Goal: Task Accomplishment & Management: Manage account settings

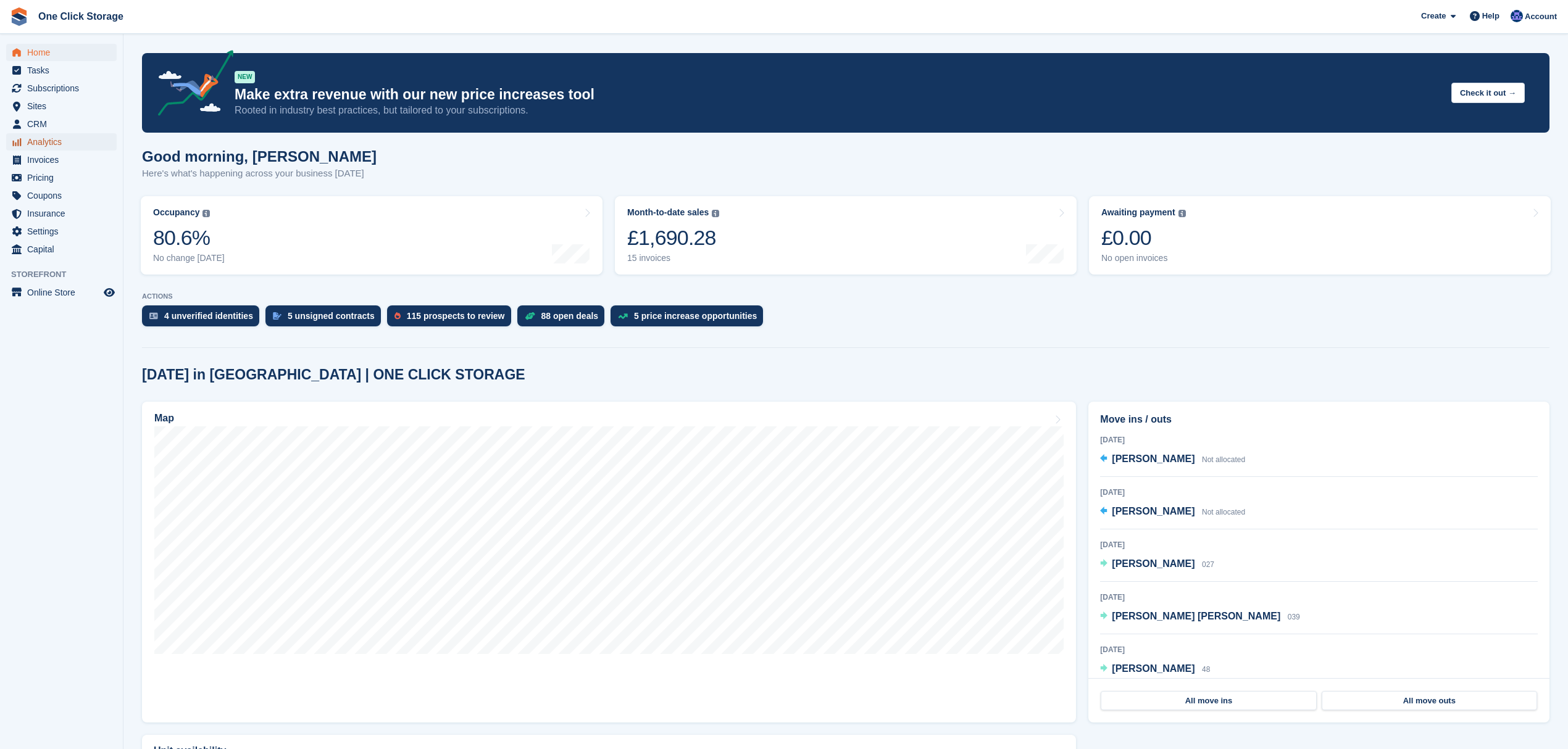
click at [49, 139] on span "Analytics" at bounding box center [64, 142] width 74 height 18
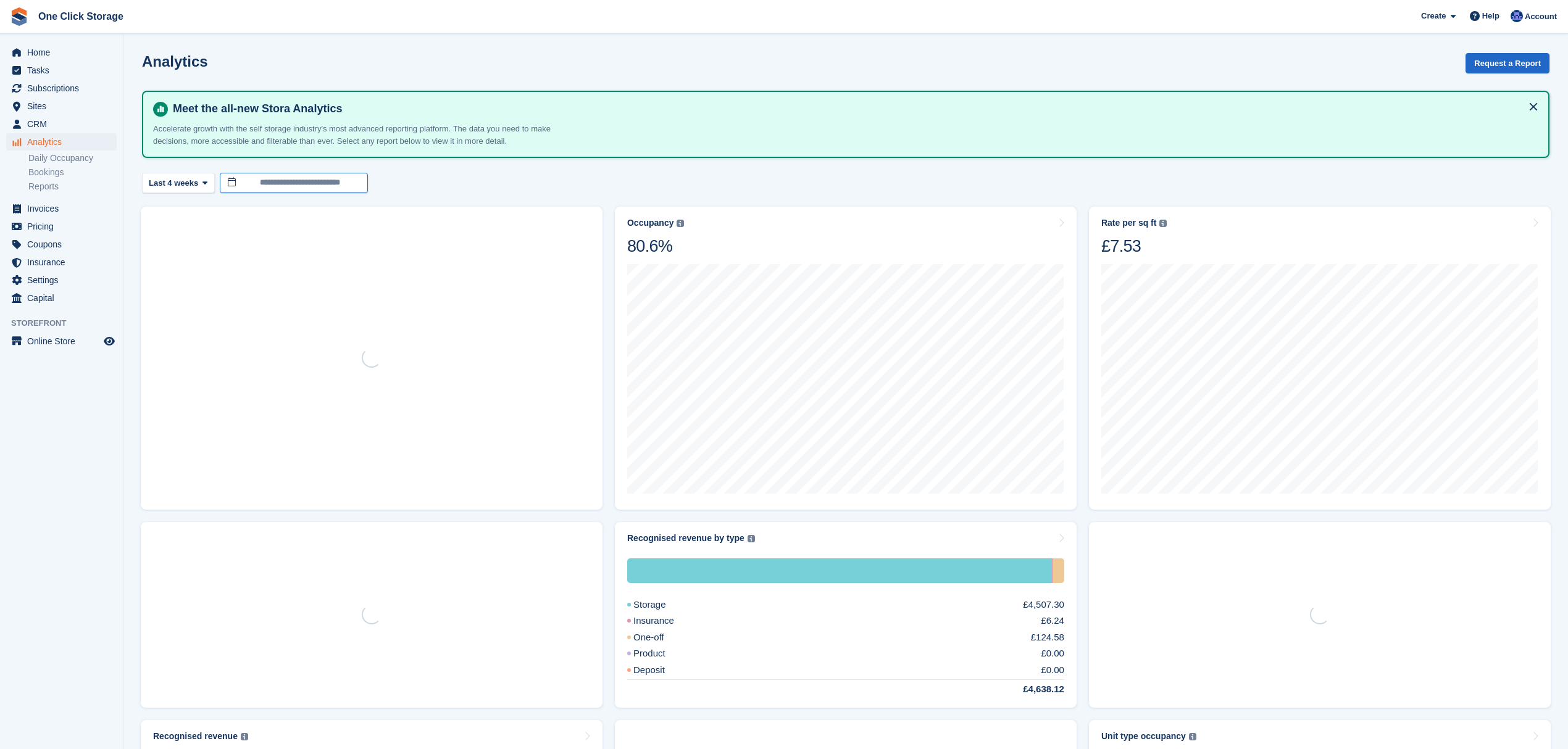
click at [277, 183] on body "One Click Storage Create Subscription Invoice Contact Deal Discount Page Help C…" at bounding box center [784, 645] width 1568 height 1291
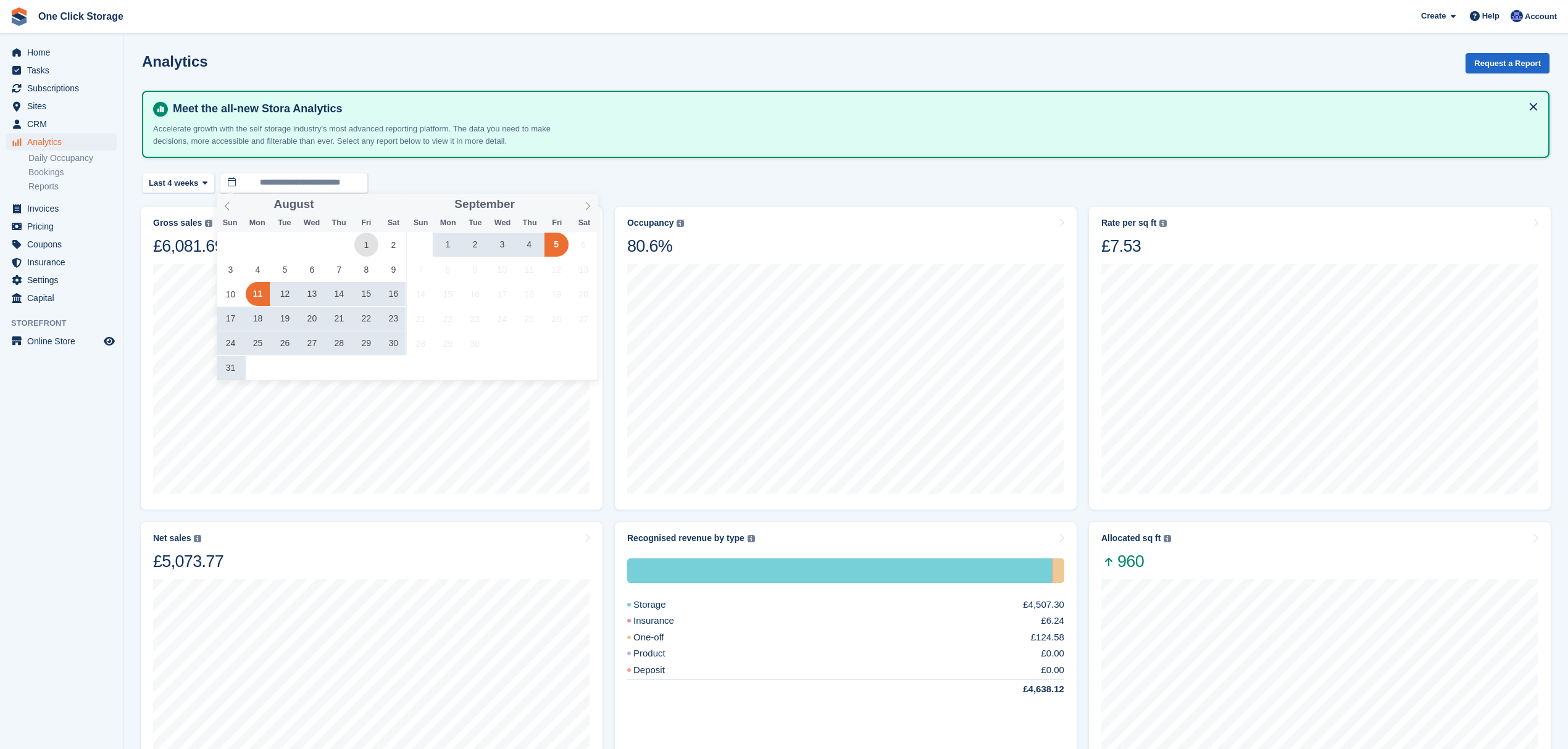
click at [363, 242] on span "1" at bounding box center [366, 244] width 24 height 24
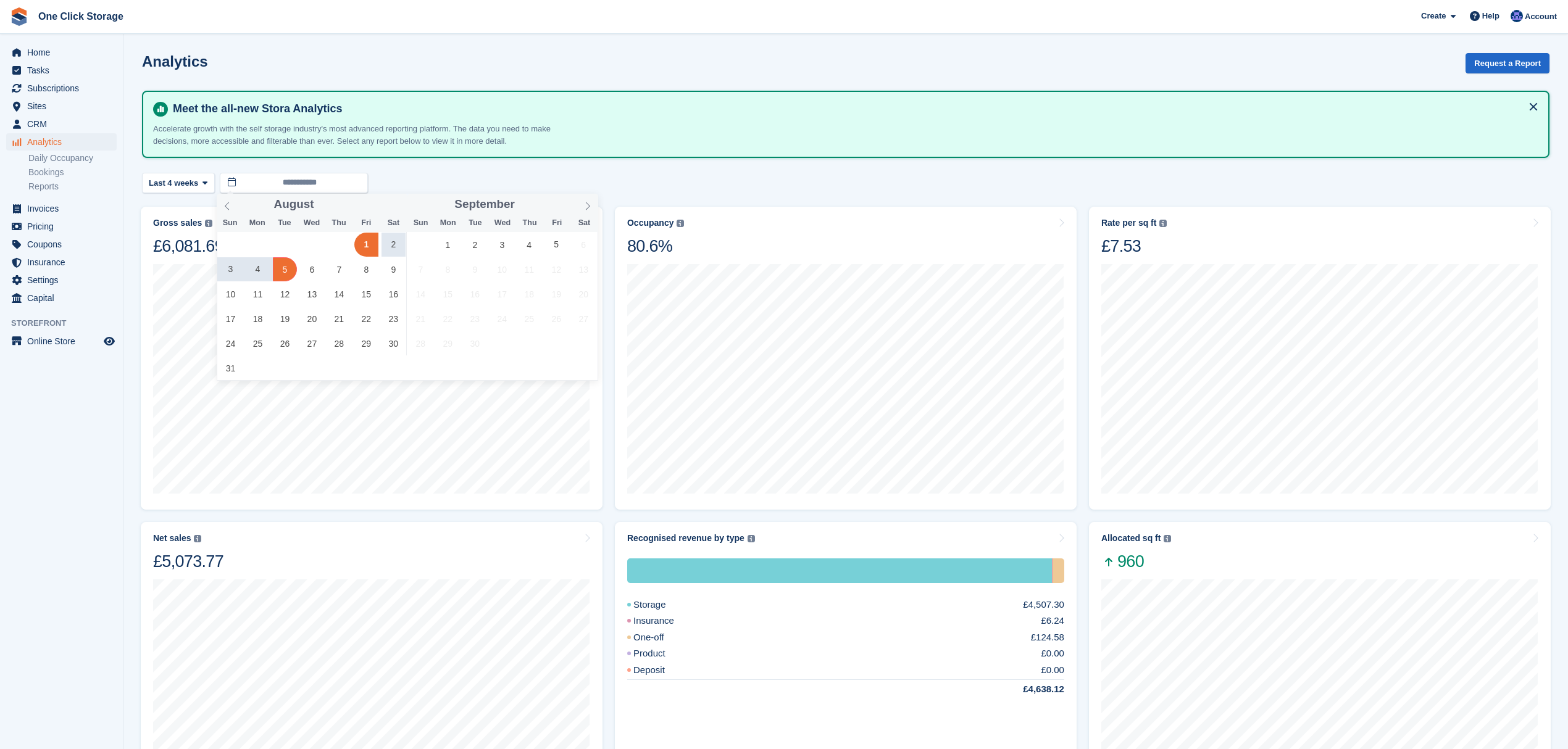
click at [280, 270] on span "5" at bounding box center [284, 269] width 24 height 24
type input "**********"
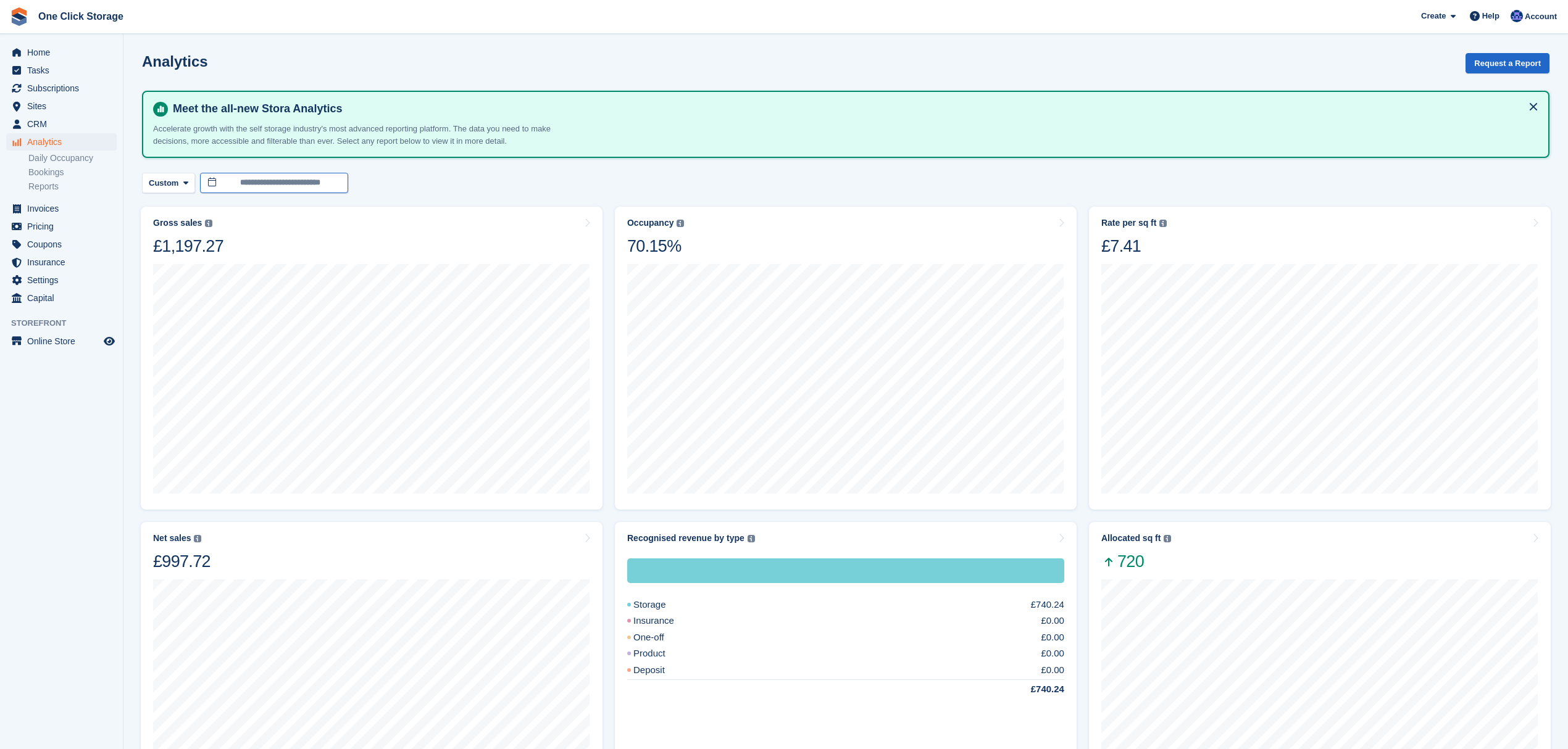
click at [280, 179] on input "**********" at bounding box center [274, 183] width 148 height 21
click at [177, 184] on button "Custom" at bounding box center [168, 183] width 53 height 21
click at [184, 184] on icon at bounding box center [186, 183] width 5 height 8
click at [198, 393] on link "Month to date" at bounding box center [201, 390] width 108 height 22
click at [58, 55] on span "Home" at bounding box center [64, 52] width 74 height 18
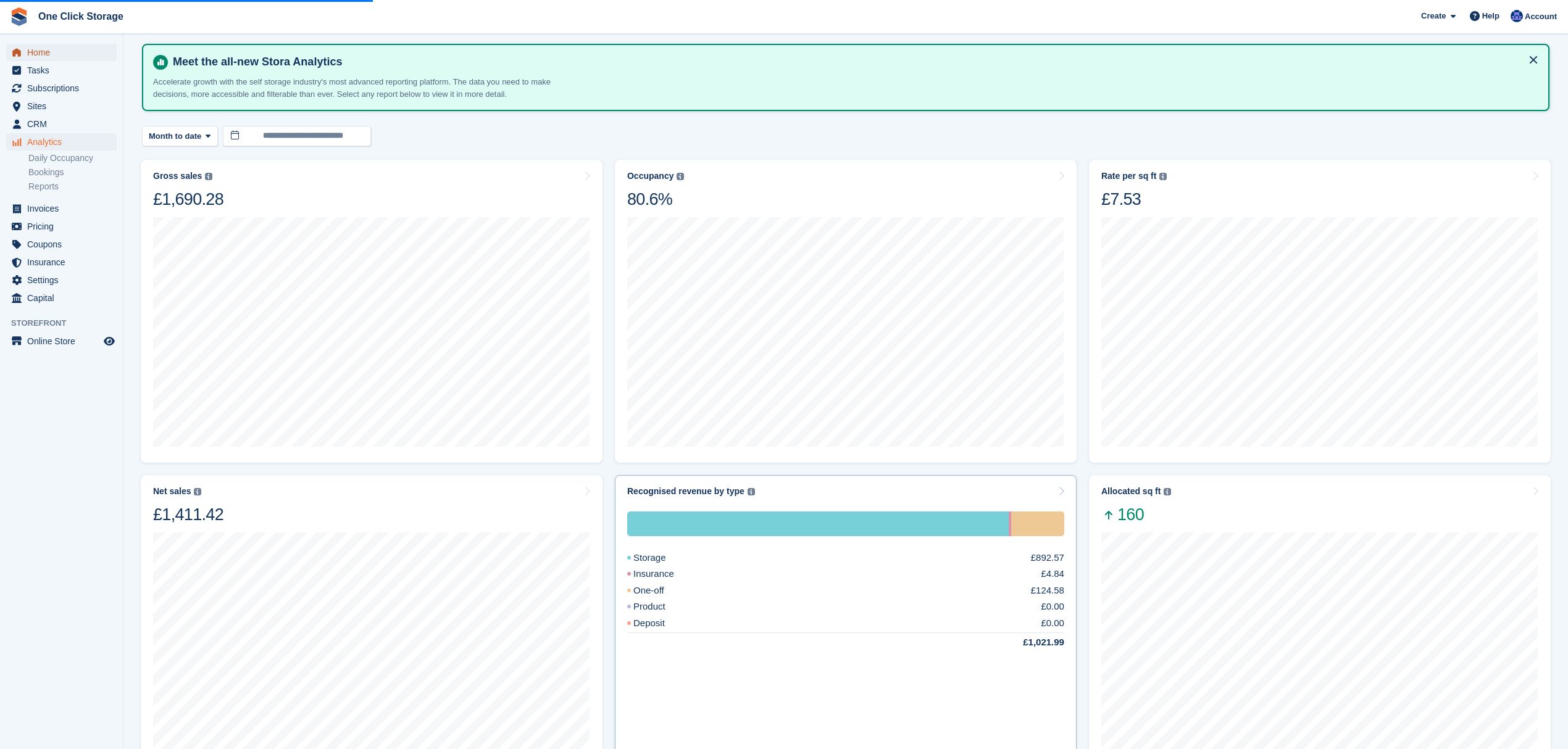
scroll to position [1, 0]
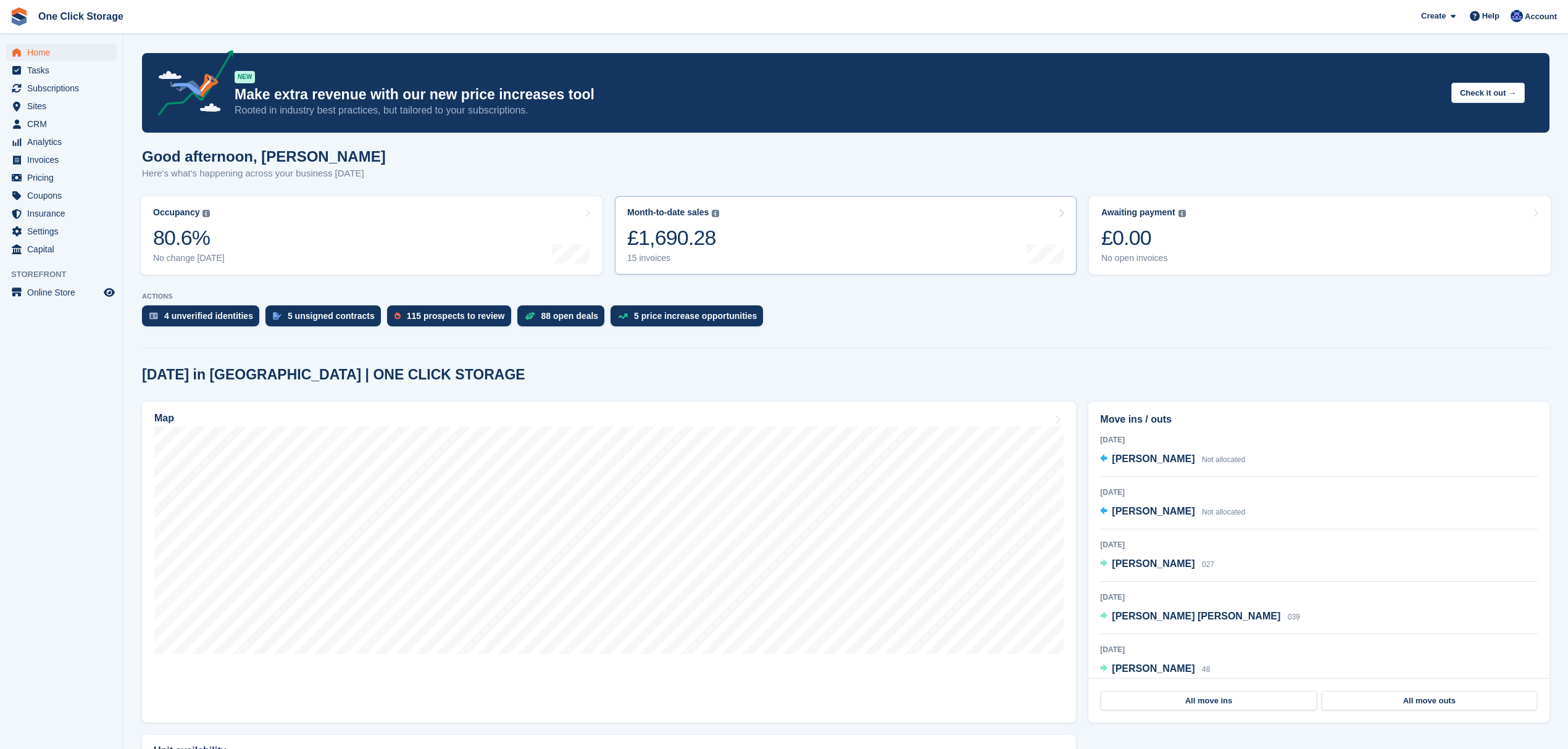
click at [823, 243] on link "Month-to-date sales The sum of all finalised invoices generated this month to d…" at bounding box center [845, 236] width 461 height 78
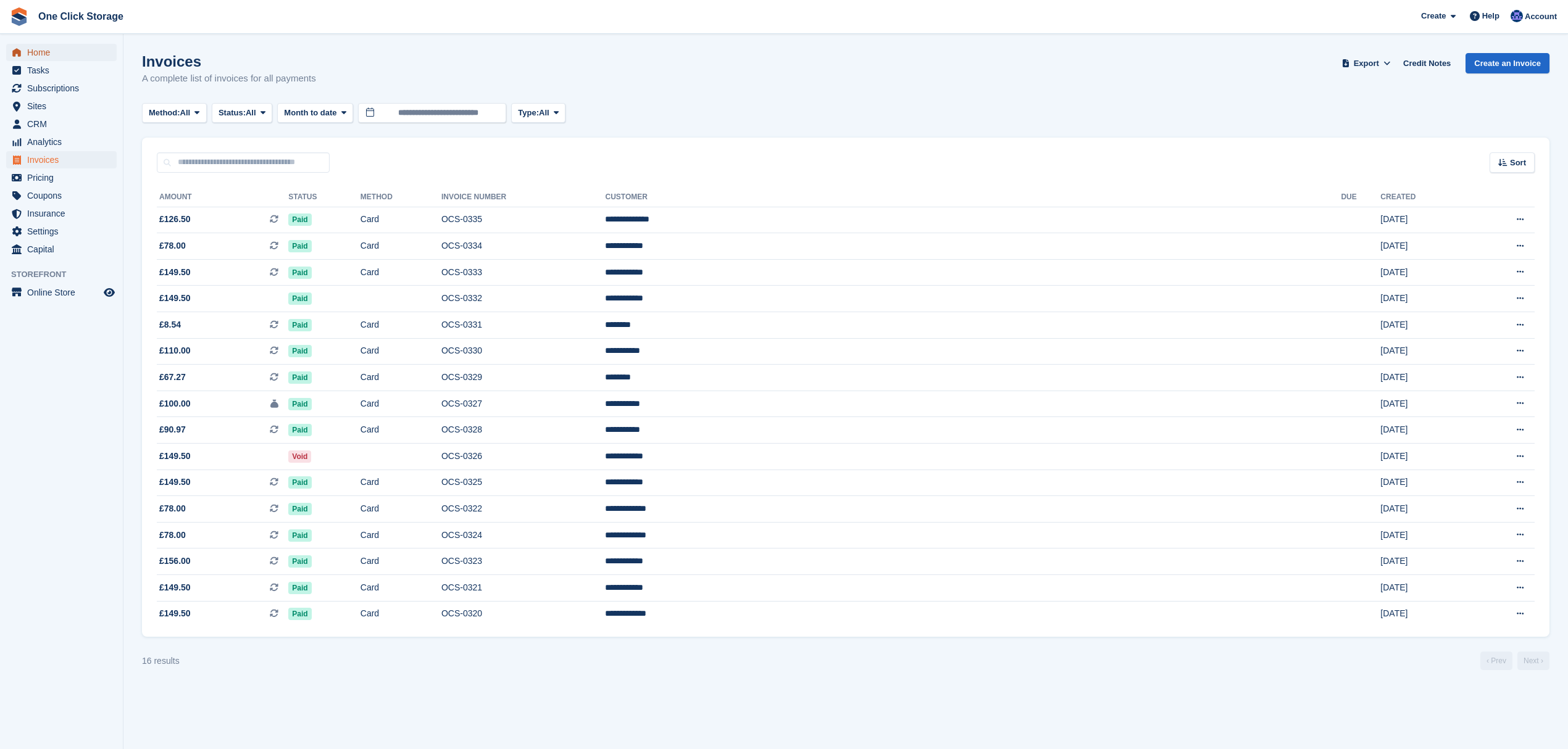
click at [65, 45] on span "Home" at bounding box center [64, 52] width 74 height 18
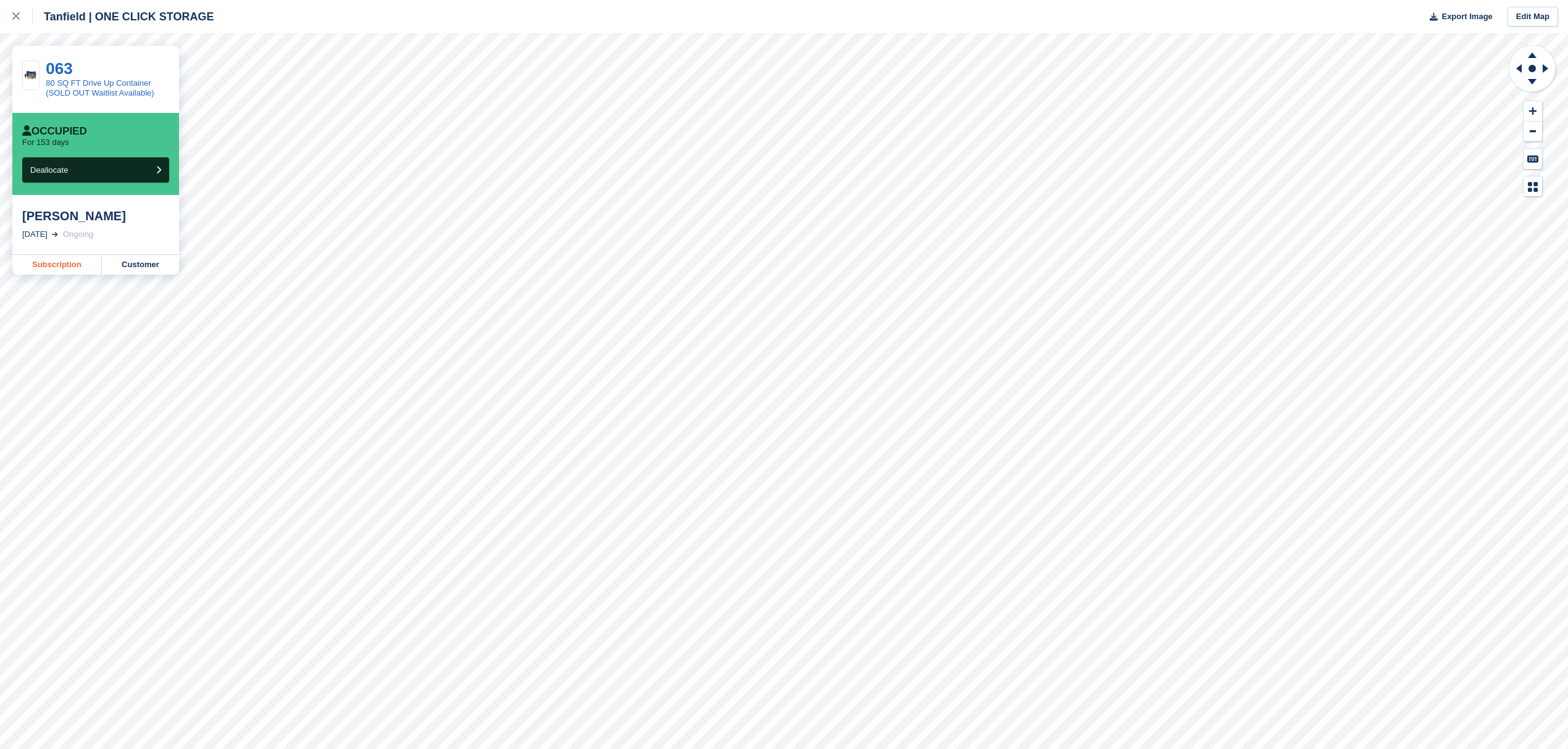
click at [65, 275] on link "Subscription" at bounding box center [57, 265] width 90 height 20
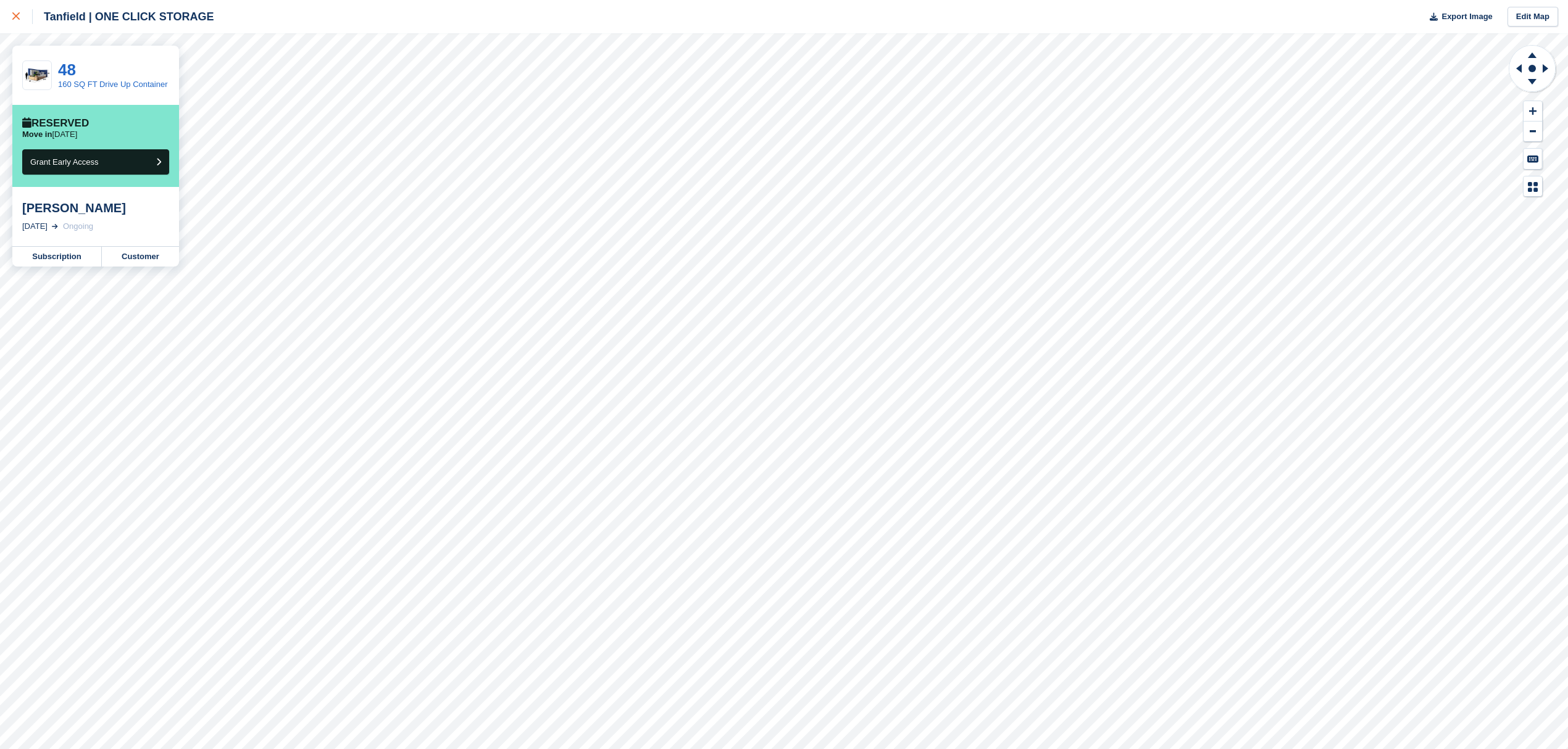
click at [20, 11] on div at bounding box center [22, 16] width 21 height 15
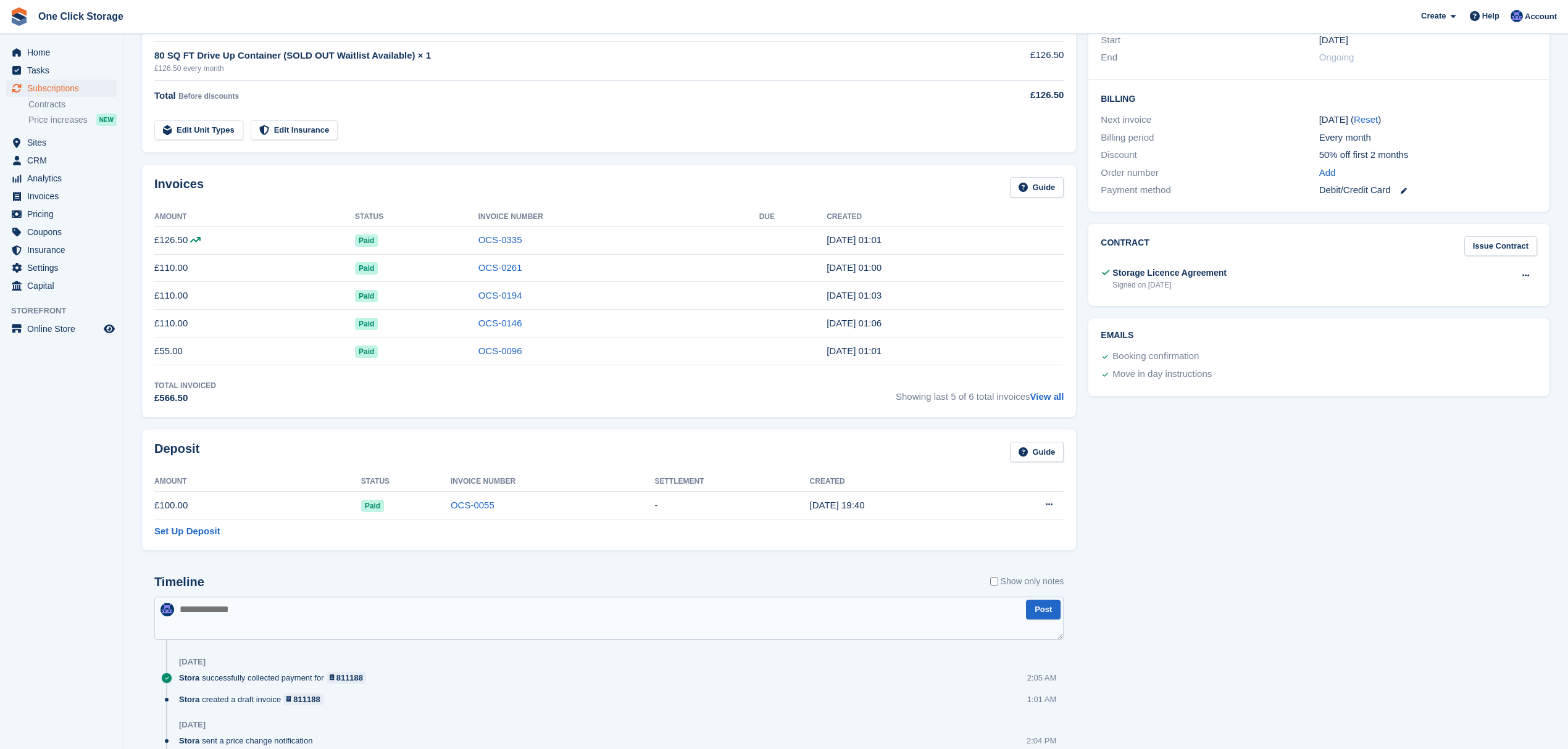
scroll to position [164, 0]
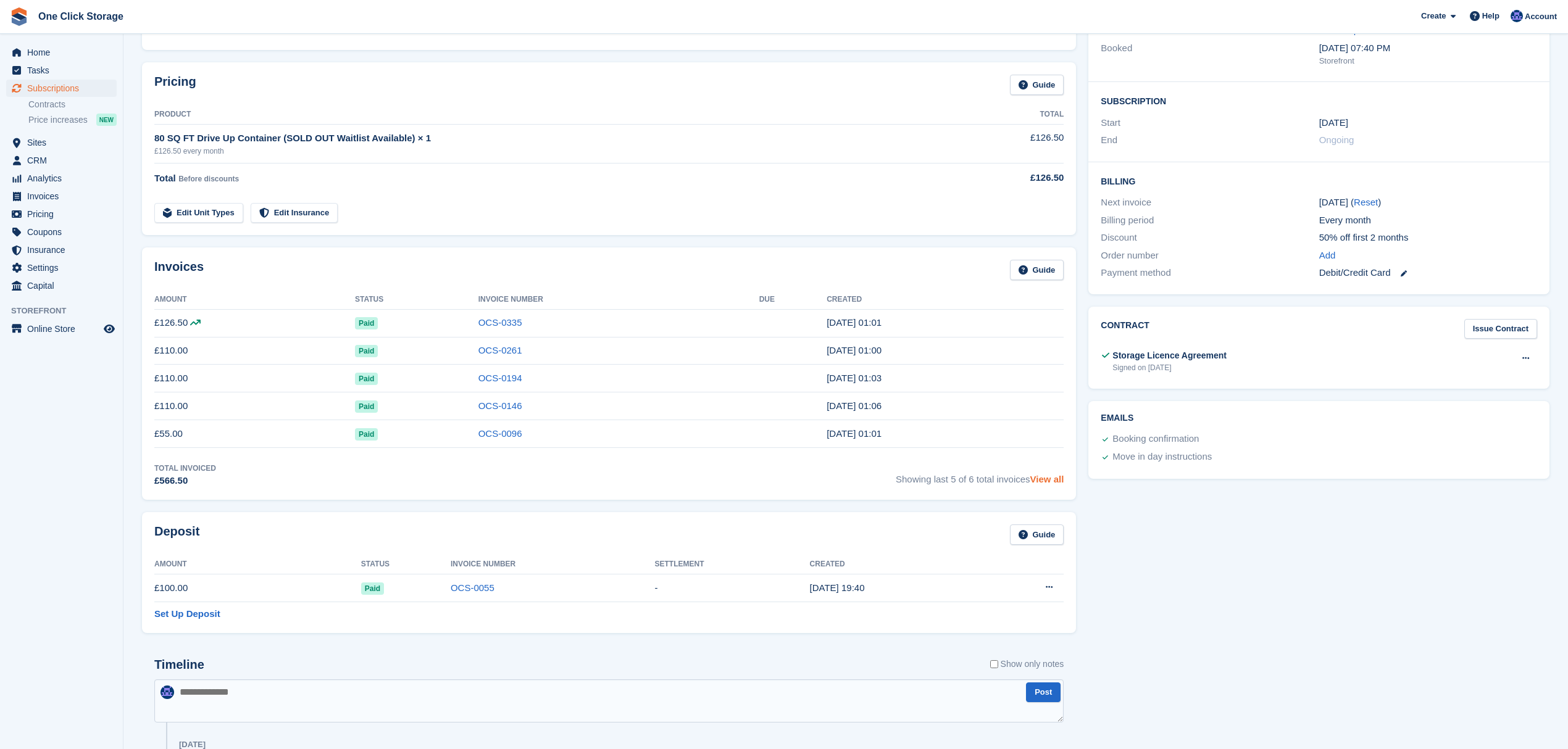
click at [1045, 483] on link "View all" at bounding box center [1047, 480] width 34 height 11
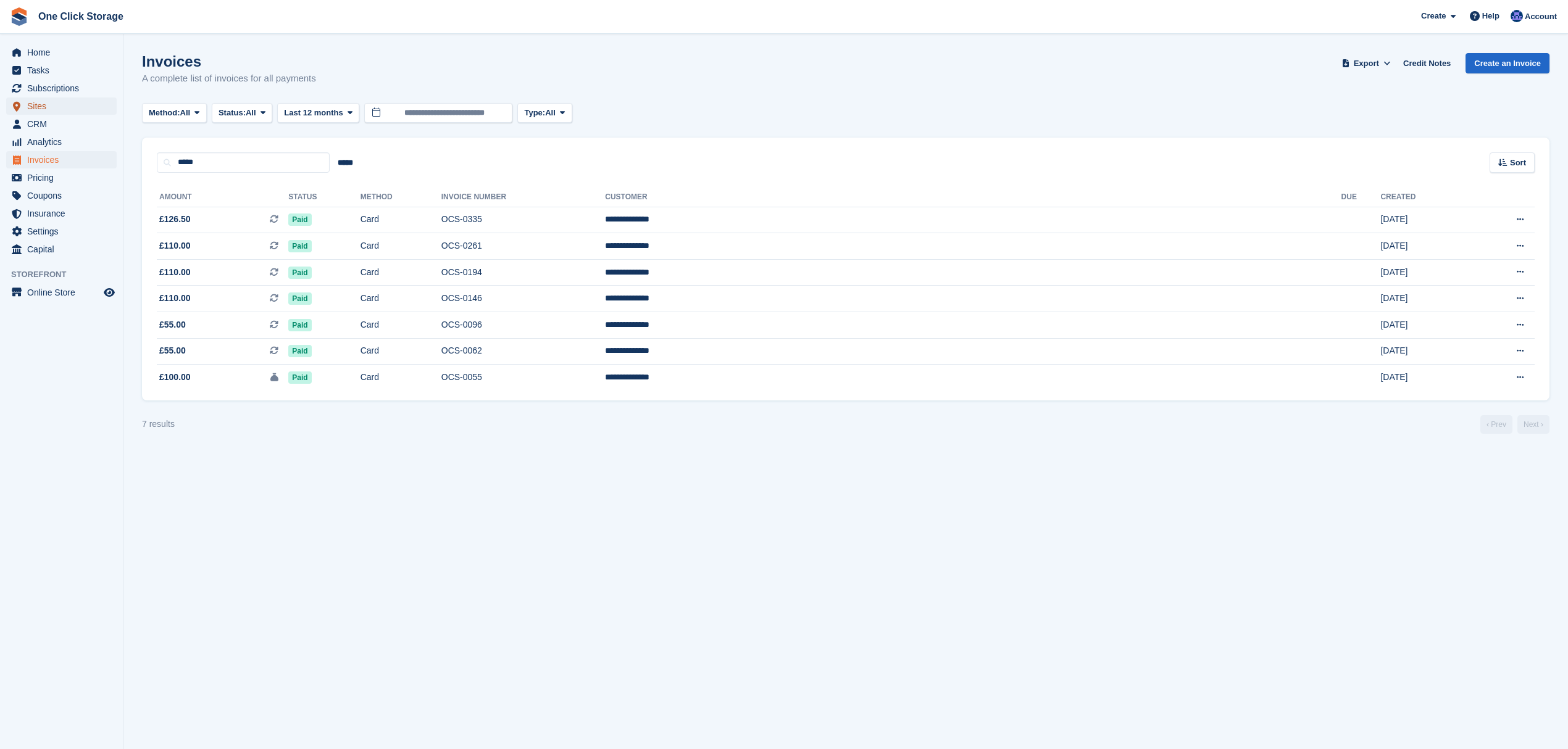
click at [51, 107] on span "Sites" at bounding box center [64, 106] width 74 height 18
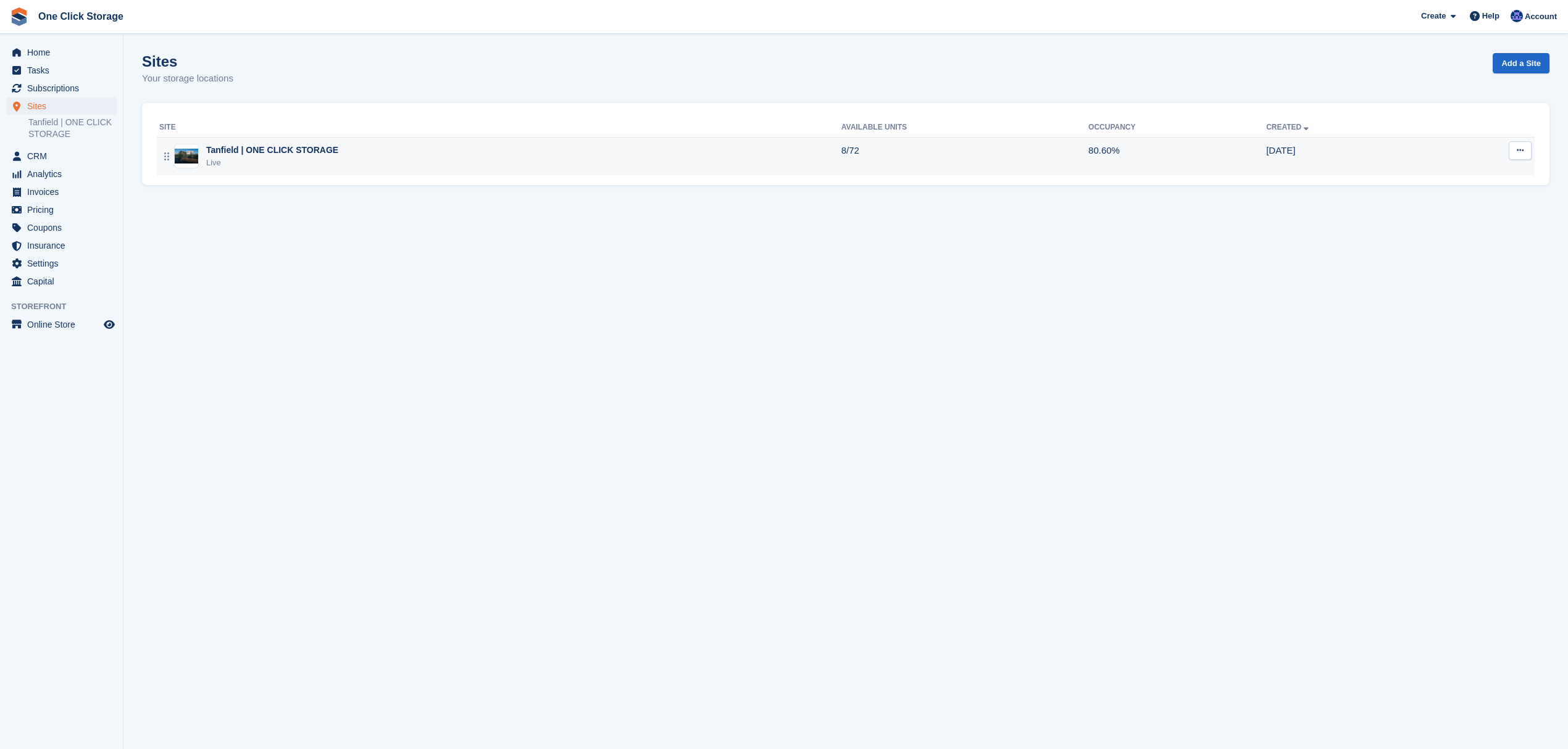
click at [311, 160] on div "Live" at bounding box center [273, 163] width 132 height 12
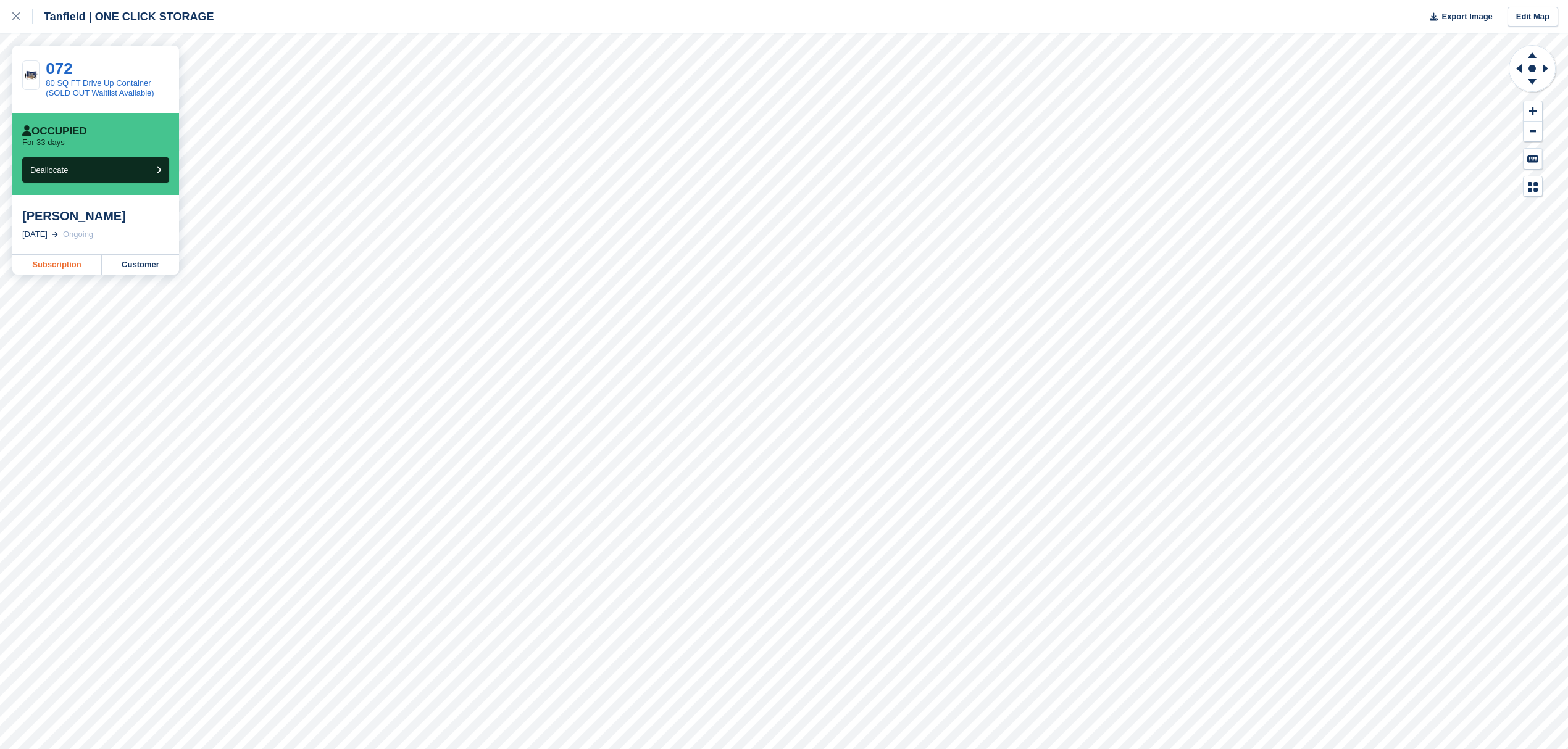
click at [70, 266] on link "Subscription" at bounding box center [57, 265] width 90 height 20
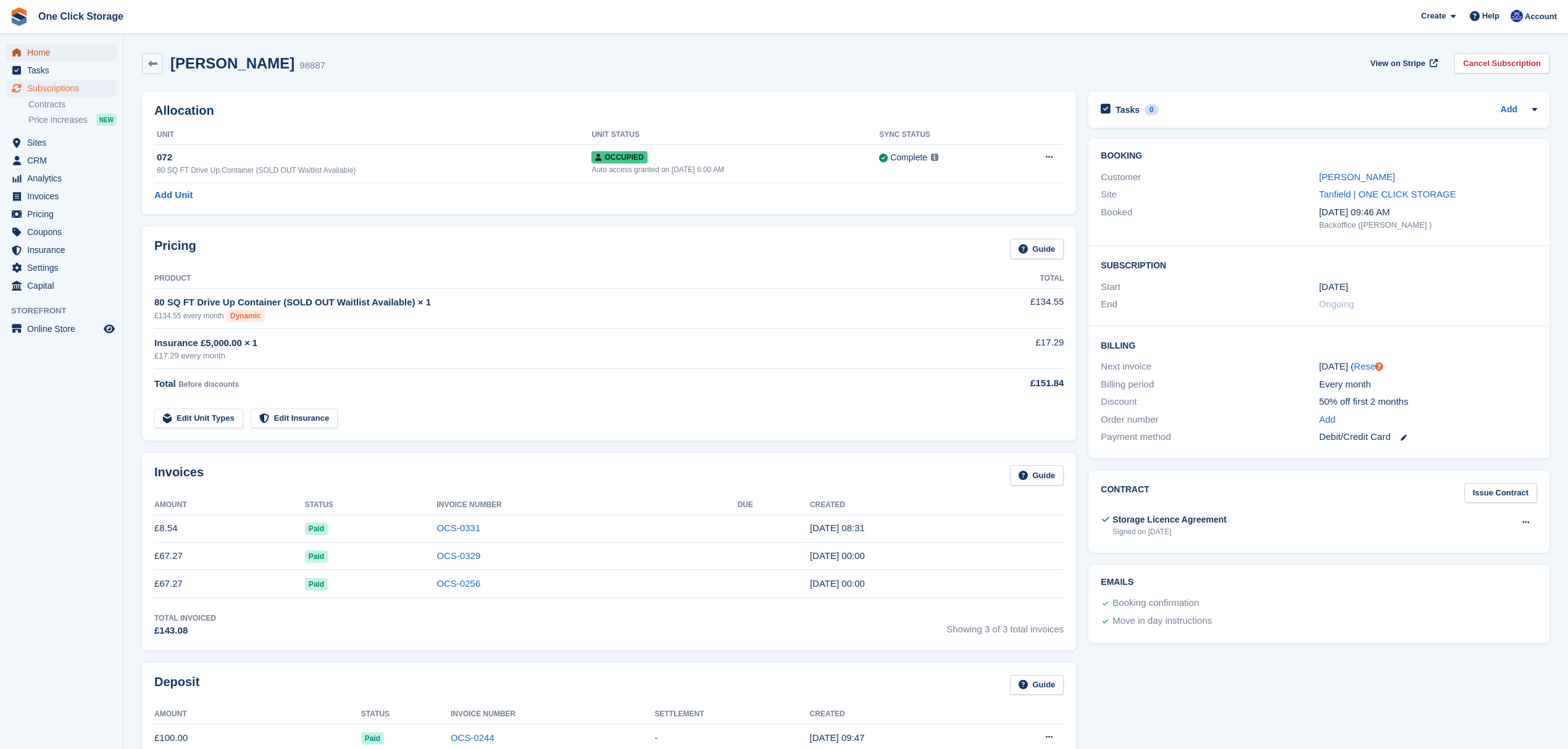
click at [48, 57] on span "Home" at bounding box center [64, 52] width 74 height 18
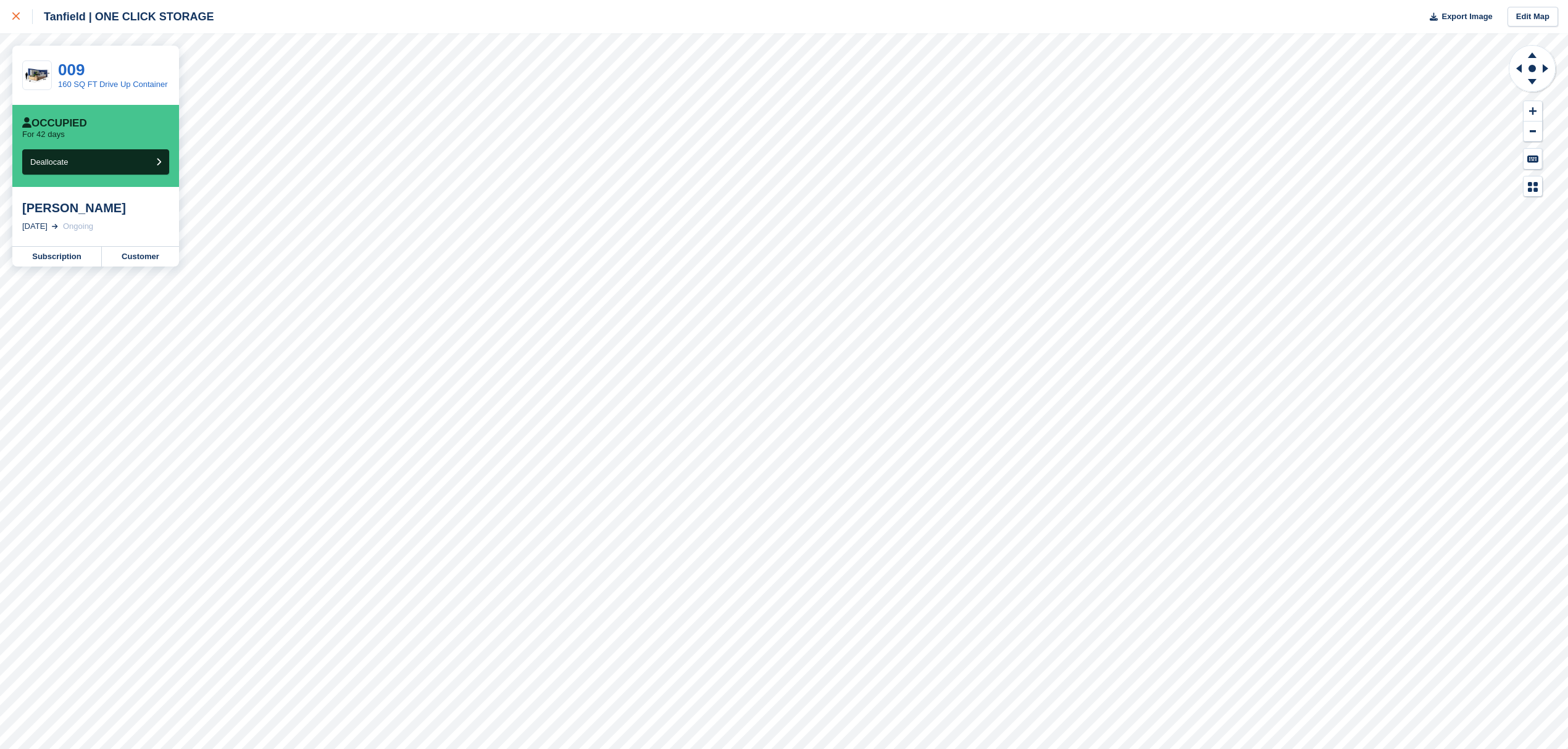
click at [3, 2] on link at bounding box center [16, 16] width 33 height 33
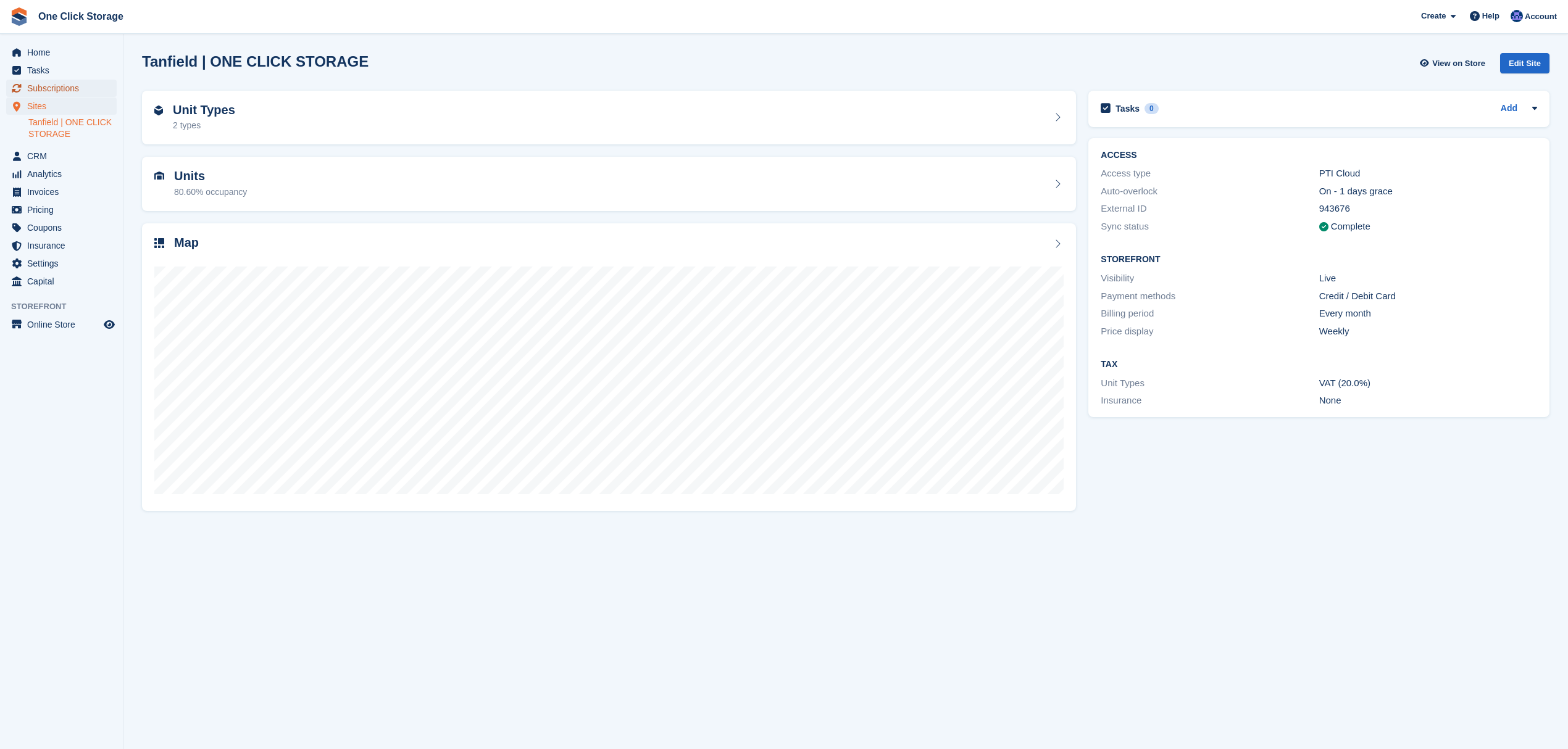
click at [49, 85] on span "Subscriptions" at bounding box center [64, 88] width 74 height 18
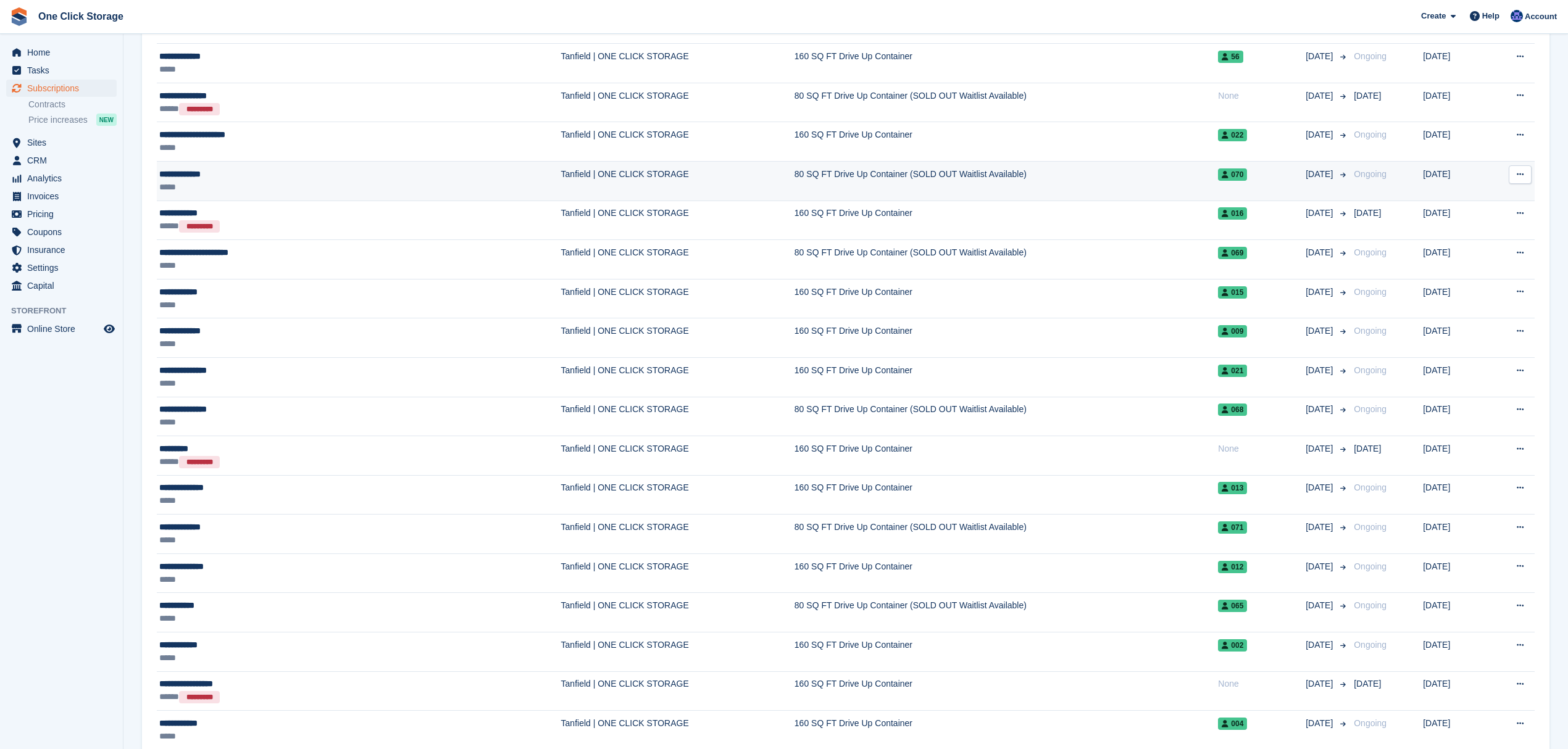
scroll to position [1070, 0]
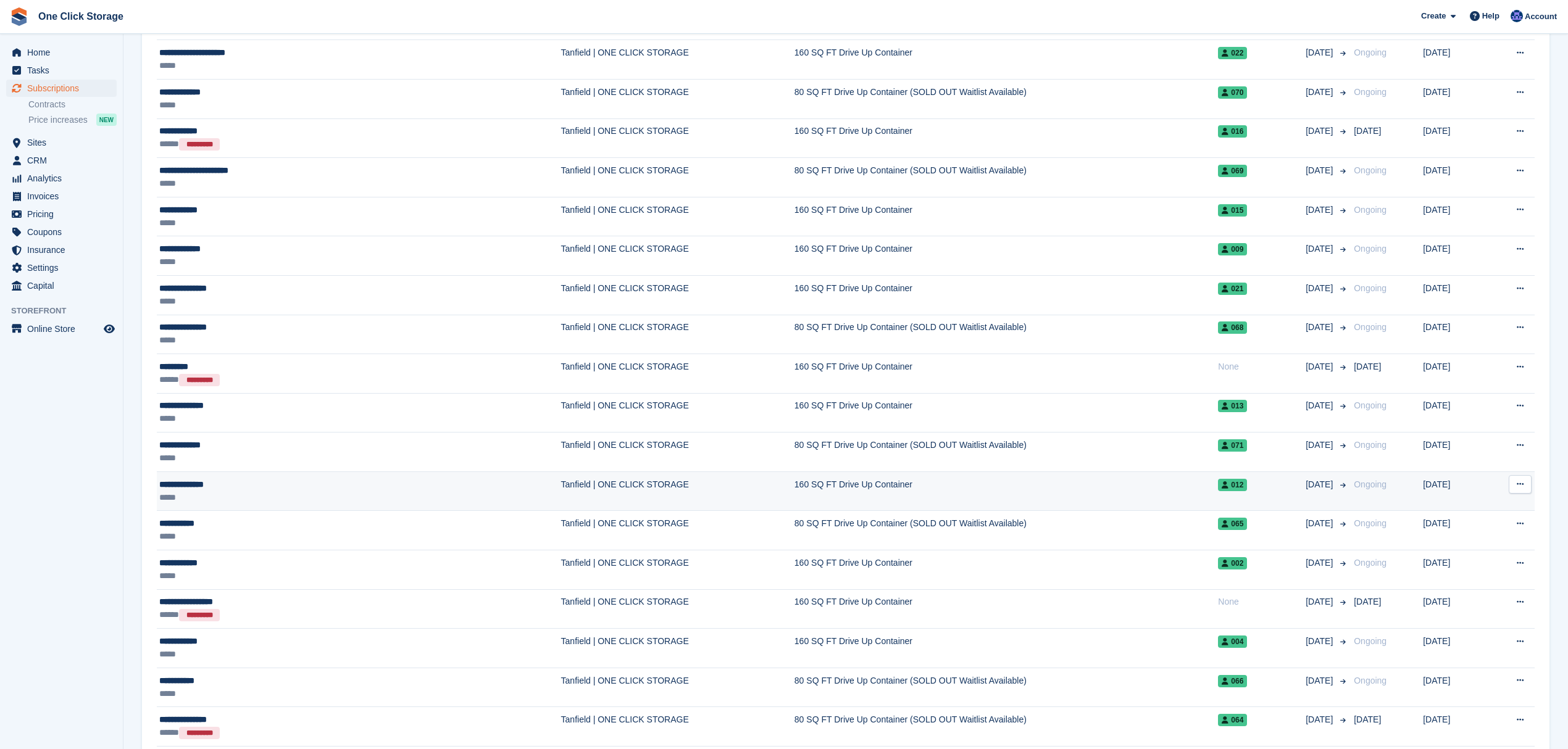
click at [213, 491] on div "**********" at bounding box center [268, 484] width 219 height 13
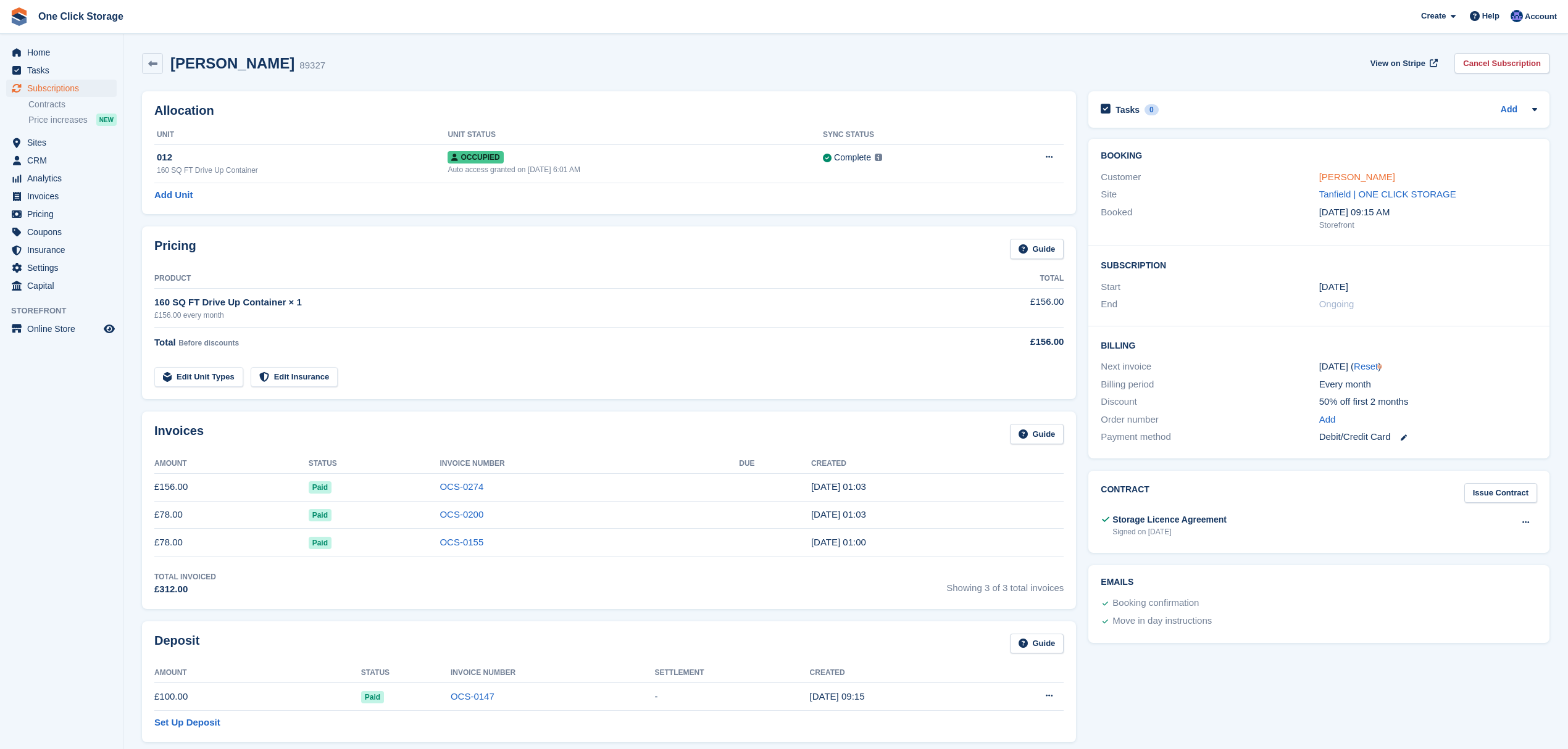
click at [1351, 172] on link "Brian Thompson" at bounding box center [1357, 177] width 76 height 11
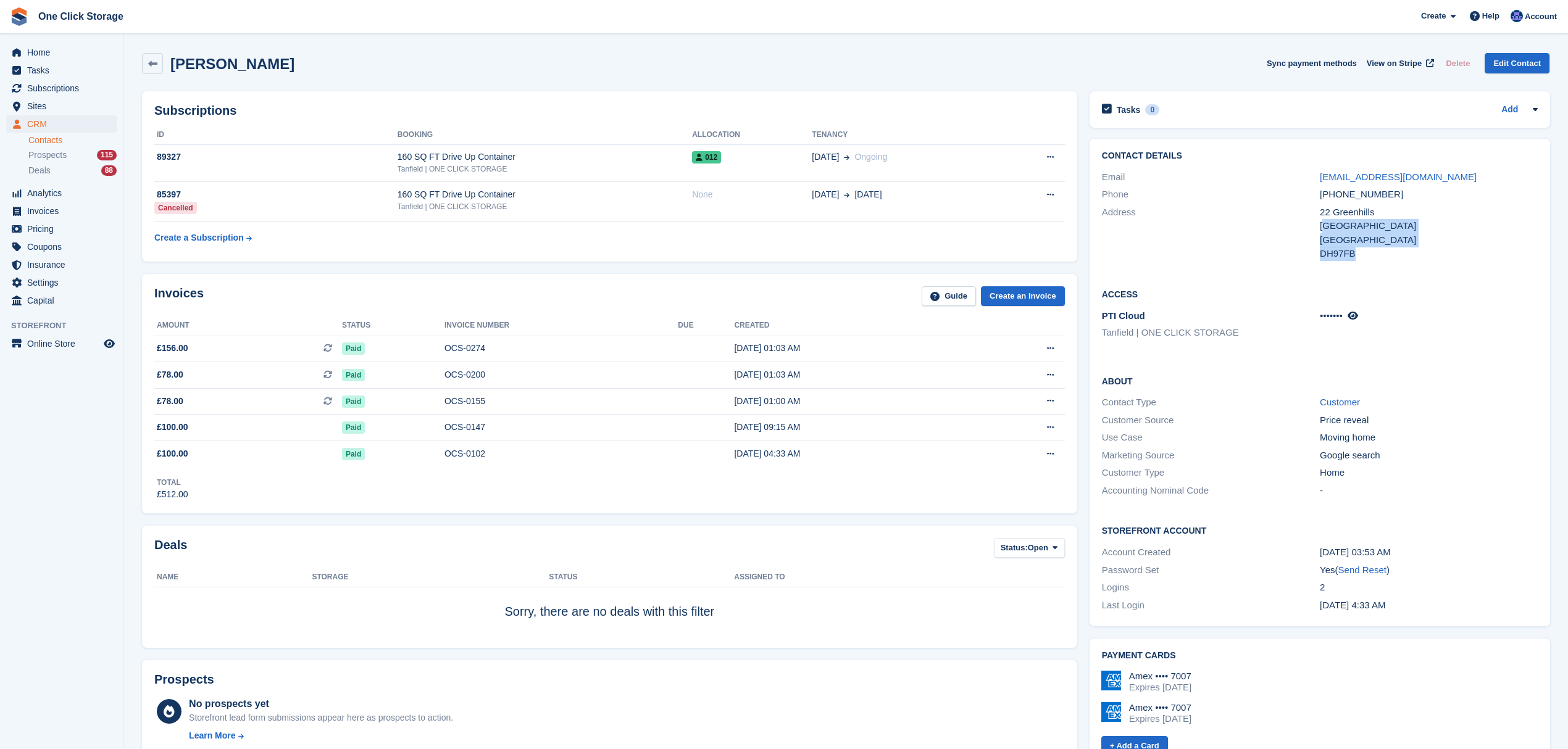
drag, startPoint x: 1354, startPoint y: 250, endPoint x: 1326, endPoint y: 227, distance: 36.2
click at [1326, 227] on div "22 Greenhills Durham United Kingdom DH97FB" at bounding box center [1429, 233] width 218 height 55
click at [1358, 233] on div "United Kingdom" at bounding box center [1429, 240] width 218 height 14
click at [61, 52] on span "Home" at bounding box center [64, 52] width 74 height 18
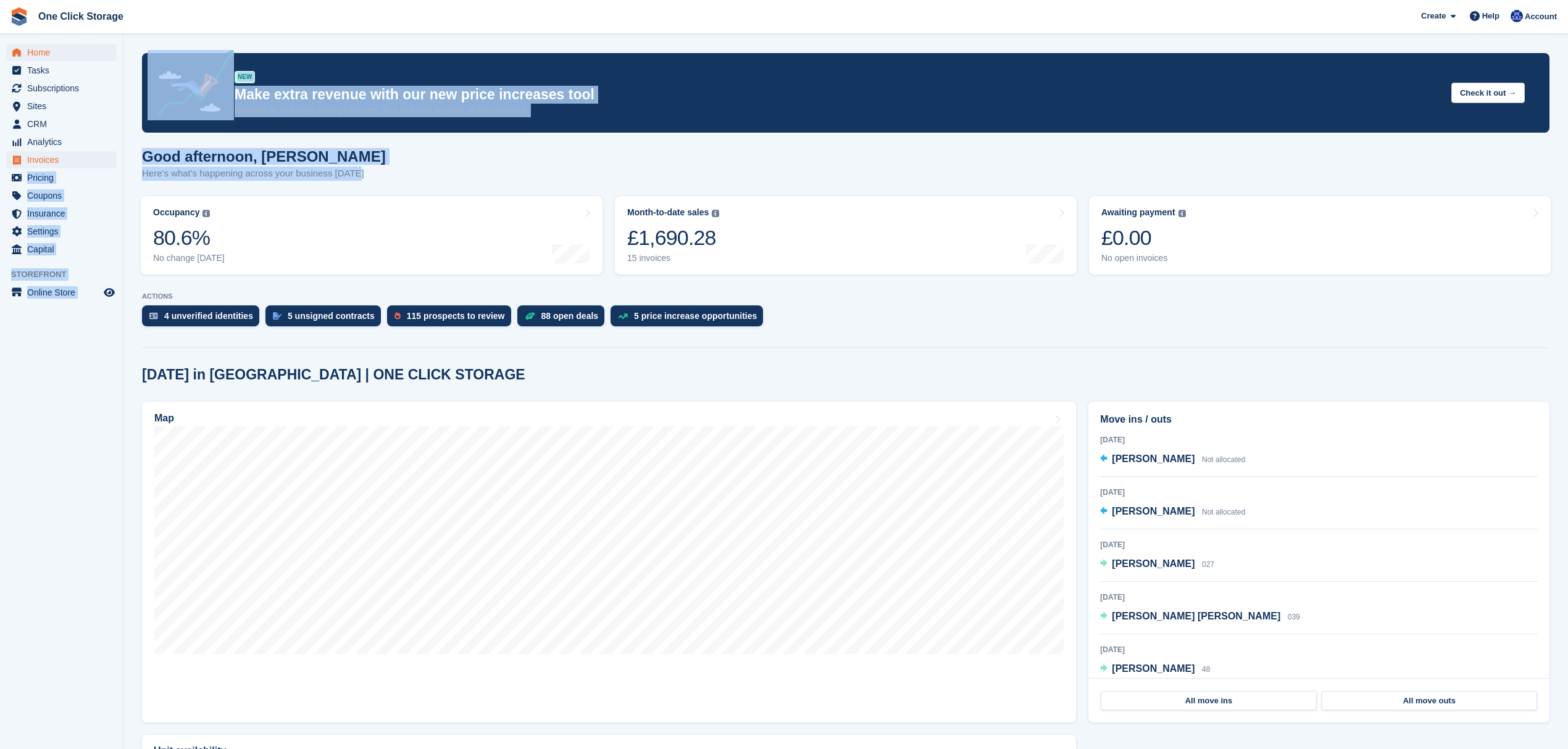
drag, startPoint x: 361, startPoint y: 171, endPoint x: 110, endPoint y: 154, distance: 251.6
click at [110, 154] on div "Home Tasks Subscriptions Subscriptions Subscriptions Contracts Price increases …" at bounding box center [784, 450] width 1568 height 902
click at [273, 161] on h1 "Good afternoon, [PERSON_NAME]" at bounding box center [264, 157] width 244 height 17
